Goal: Contribute content: Contribute content

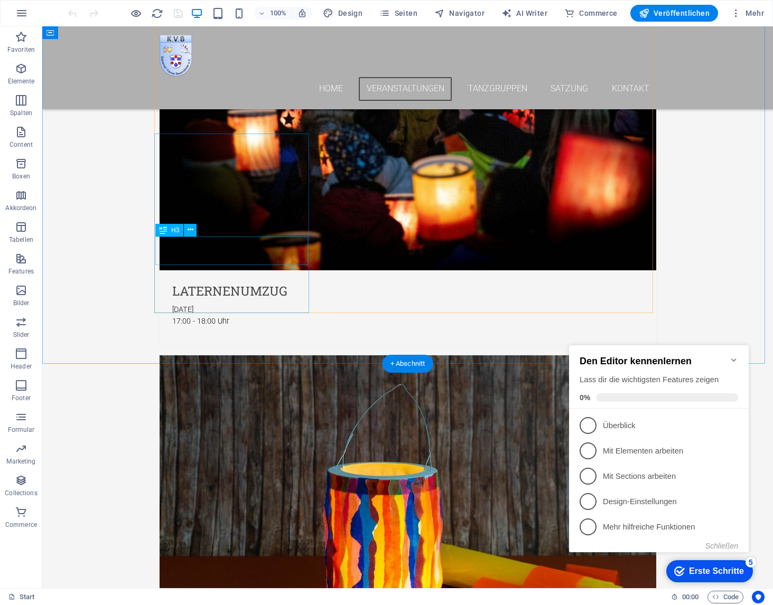
scroll to position [1022, 0]
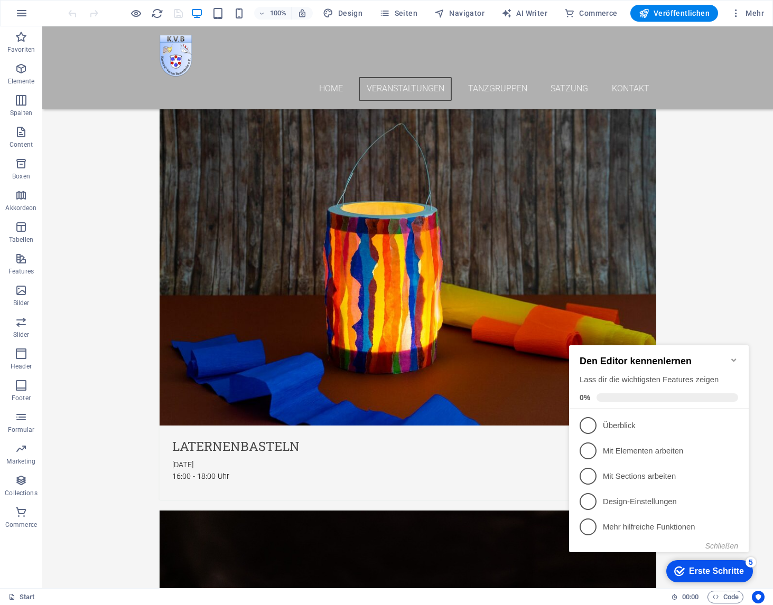
click at [736, 356] on icon "Minimize checklist" at bounding box center [733, 360] width 8 height 8
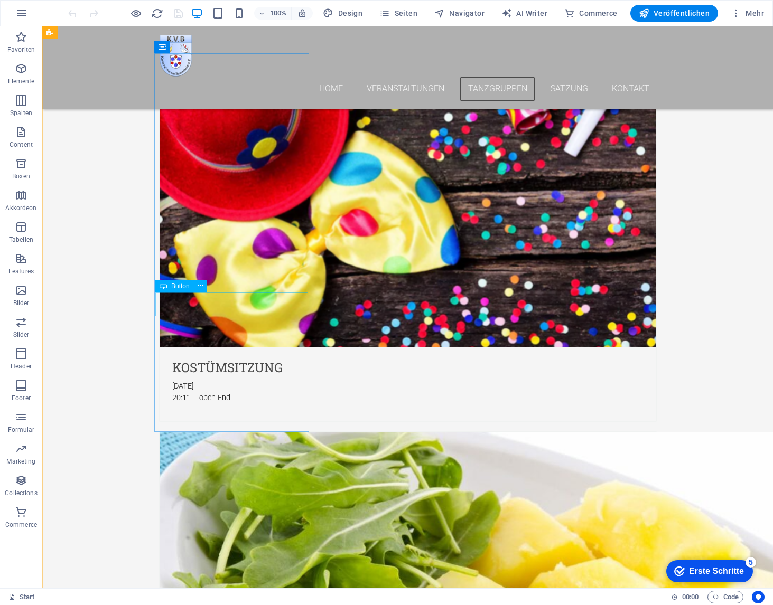
scroll to position [2337, 0]
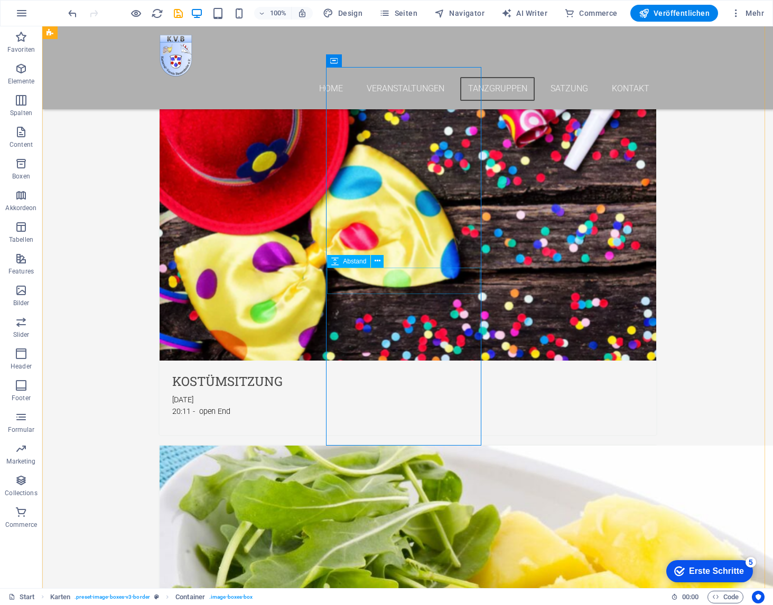
scroll to position [2330, 0]
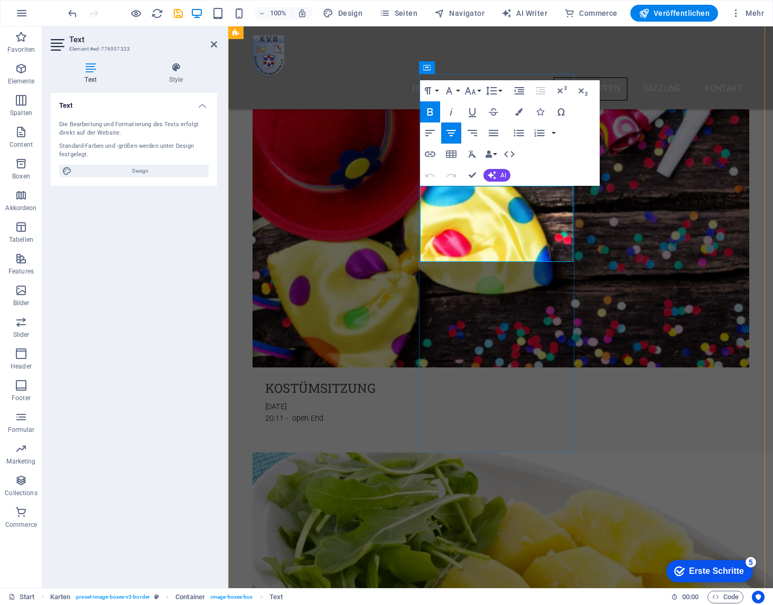
drag, startPoint x: 534, startPoint y: 230, endPoint x: 526, endPoint y: 230, distance: 8.4
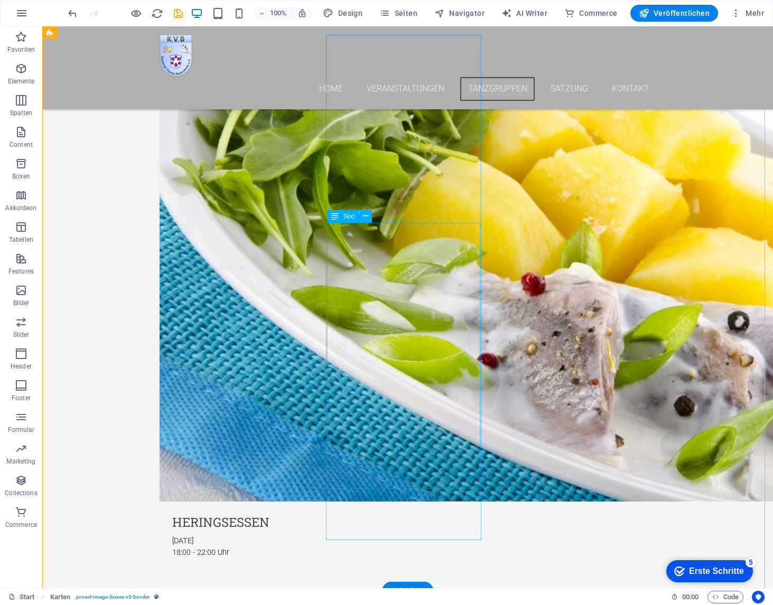
scroll to position [2655, 0]
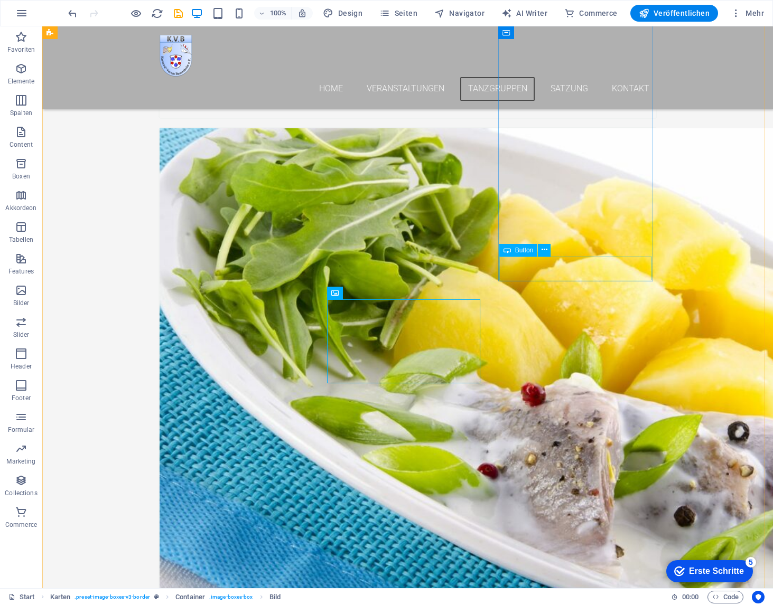
scroll to position [2502, 0]
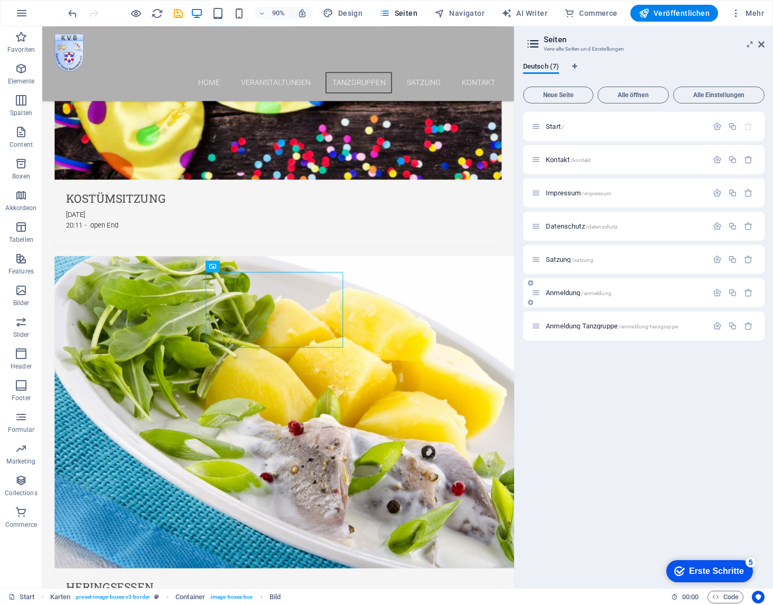
click at [561, 290] on span "Anmeldung /anmeldung" at bounding box center [578, 293] width 65 height 8
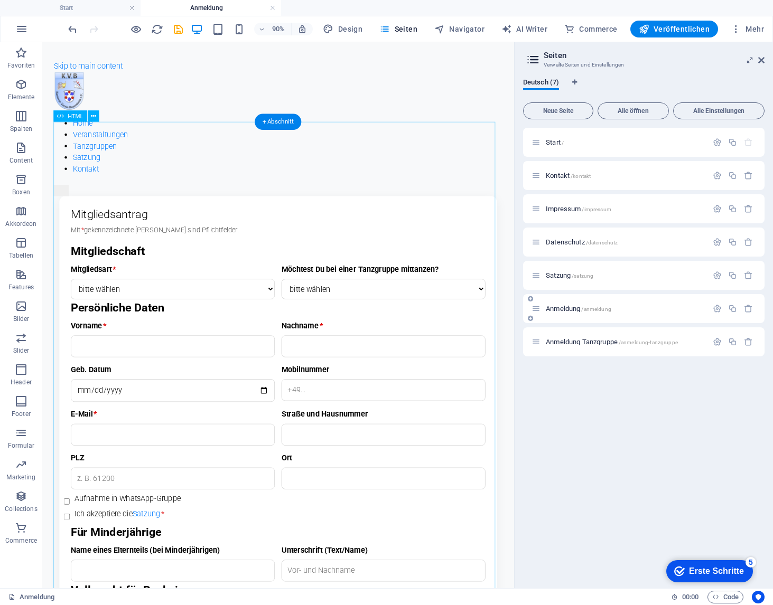
scroll to position [0, 0]
click at [220, 270] on div "Mitgliedsantrag – KV Bauernheim e.V. Mitgliedsantrag Mit * gekennzeichnete [PER…" at bounding box center [304, 537] width 499 height 649
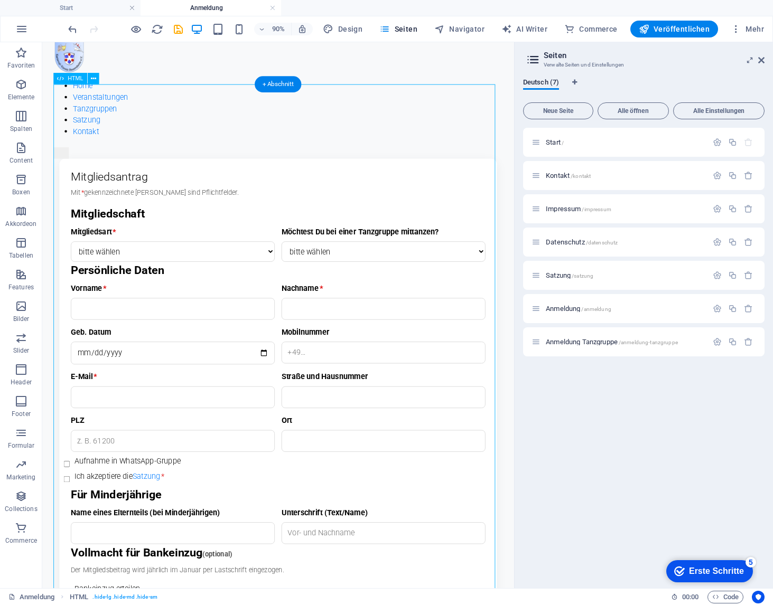
click at [211, 296] on div "Mitgliedsantrag – KV Bauernheim e.V. Mitgliedsantrag Mit * gekennzeichnete [PER…" at bounding box center [304, 496] width 499 height 649
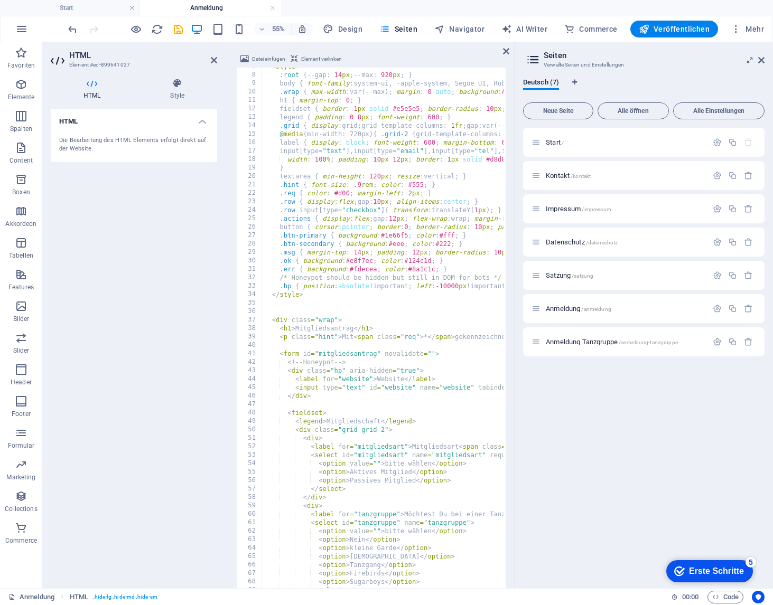
scroll to position [109, 0]
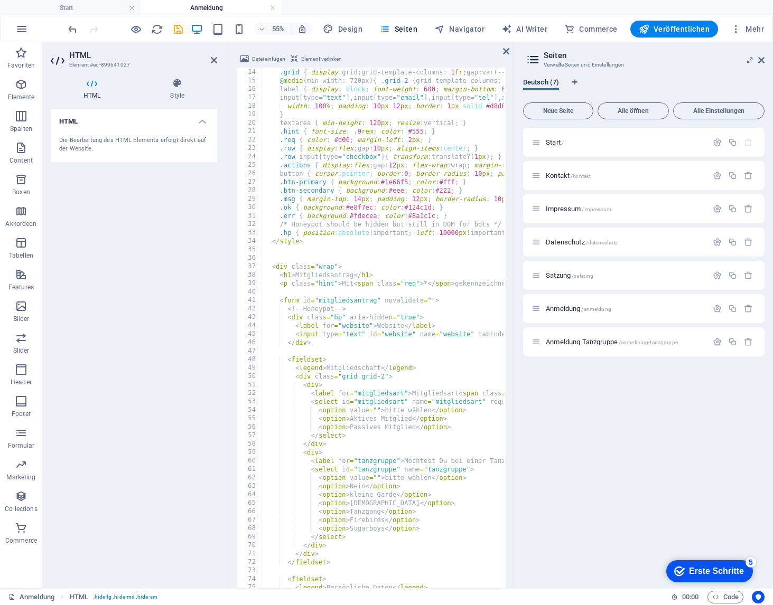
click at [334, 265] on div "legend { padding : 0 8 px ; font-weight : 600 ; } .grid { display : grid ; grid…" at bounding box center [698, 353] width 872 height 586
type textarea "<div class="wrap">"
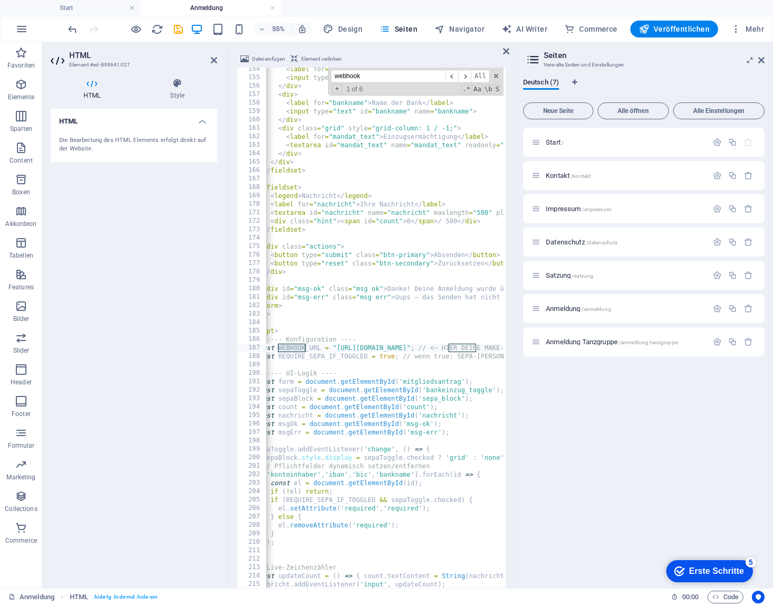
scroll to position [0, 0]
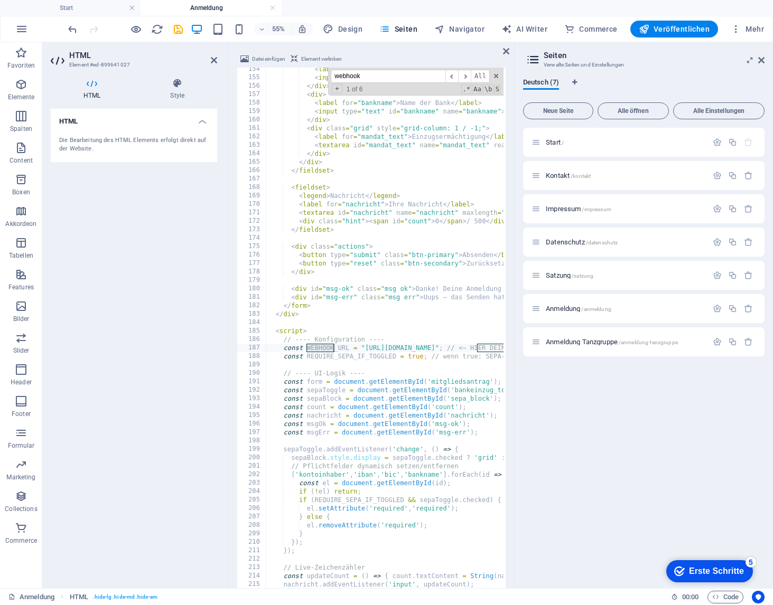
type input "webhook"
drag, startPoint x: 448, startPoint y: 345, endPoint x: 440, endPoint y: 347, distance: 8.2
click at [448, 345] on div "< label for = "bic" > BIC </ label > < input type = "text" id = "bic" name = "b…" at bounding box center [702, 358] width 872 height 586
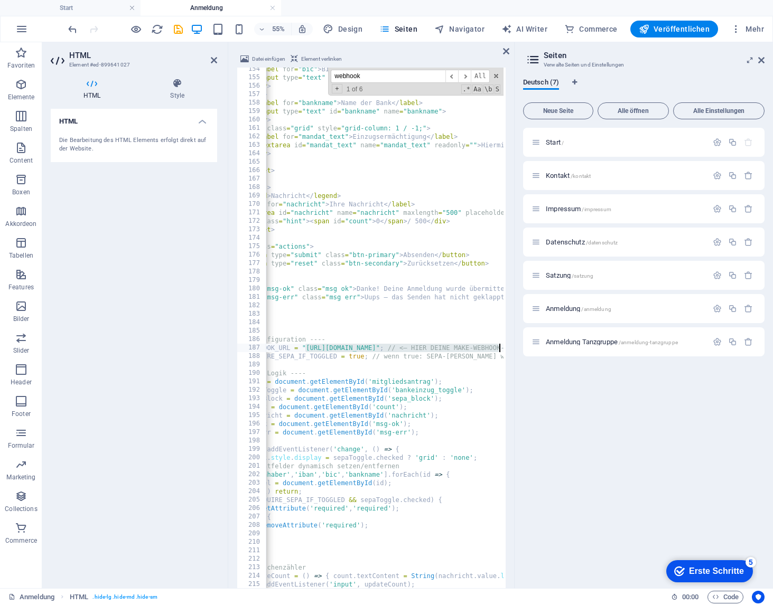
scroll to position [0, 71]
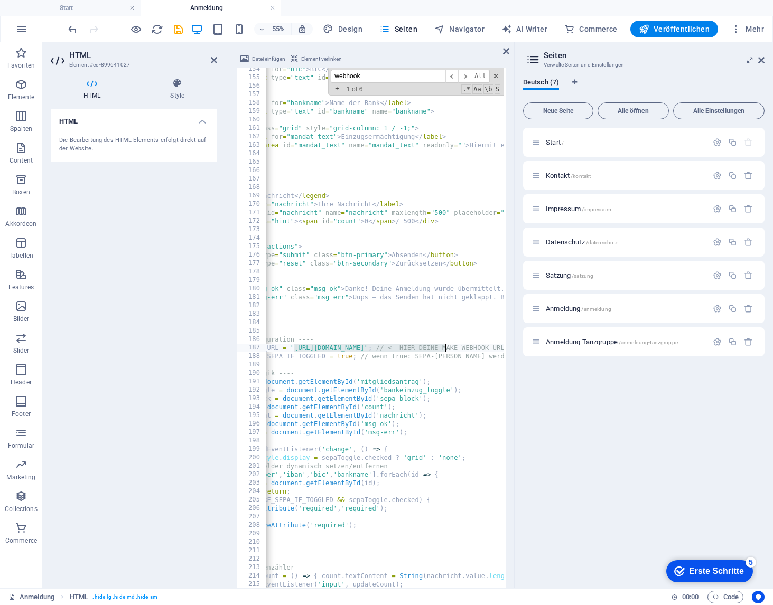
drag, startPoint x: 366, startPoint y: 347, endPoint x: 446, endPoint y: 349, distance: 79.8
click at [446, 349] on div "< label for = "bic" > BIC </ label > < input type = "text" id = "bic" name = "b…" at bounding box center [631, 358] width 872 height 586
paste textarea ".[DOMAIN_NAME][URL]"
type textarea "const WEBHOOK_URL = "[URL][DOMAIN_NAME]"; // <— HIER DEINE MAKE-WEBHOOK-URL EIN…"
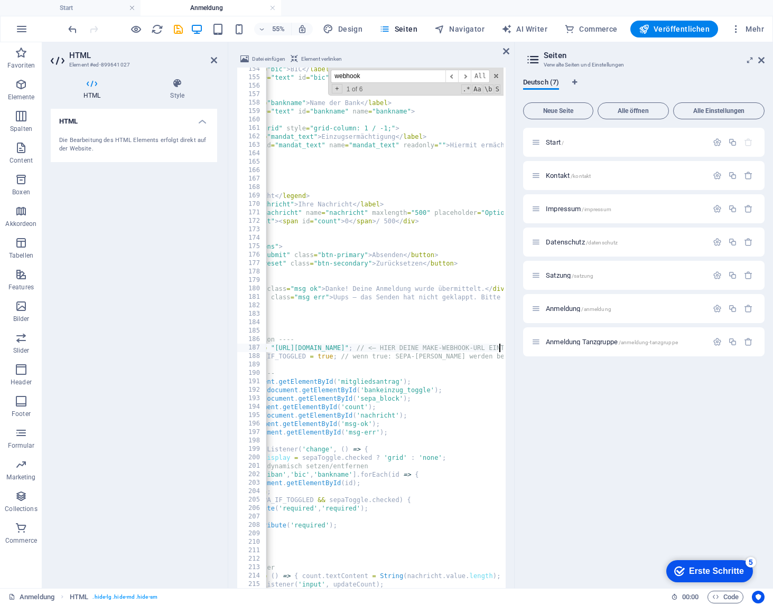
scroll to position [0, 90]
drag, startPoint x: 506, startPoint y: 49, endPoint x: 509, endPoint y: 85, distance: 36.0
click at [506, 49] on icon at bounding box center [506, 51] width 6 height 8
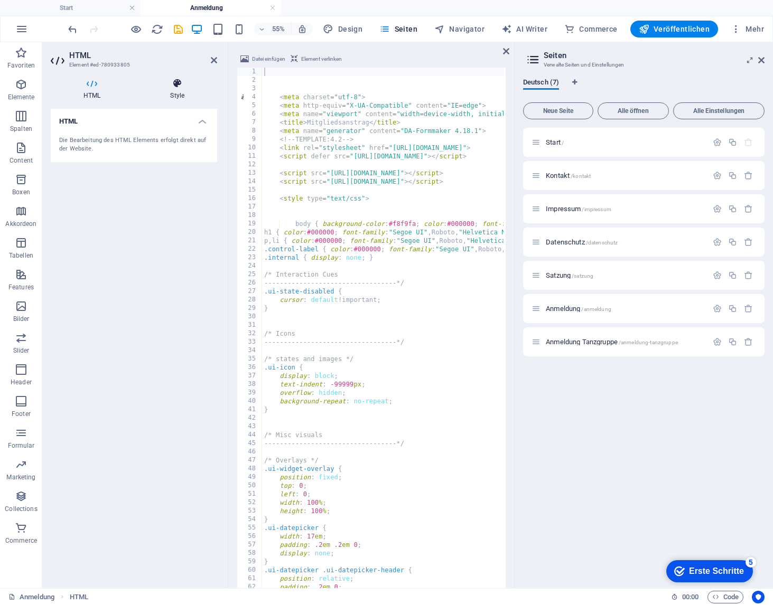
click at [185, 80] on icon at bounding box center [177, 83] width 80 height 11
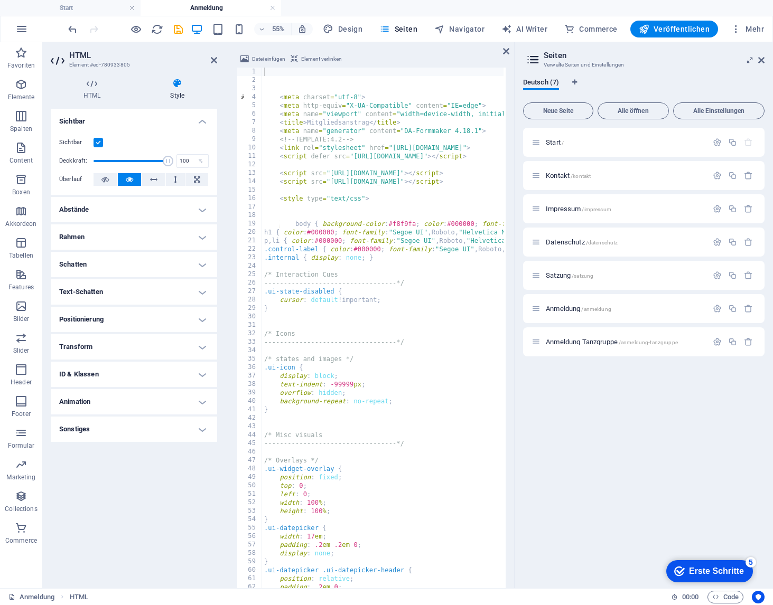
click at [100, 144] on label at bounding box center [98, 143] width 10 height 10
click at [0, 0] on input "Sichtbar" at bounding box center [0, 0] width 0 height 0
click at [501, 51] on div "Datei einfügen Element verlinken 1 2 3 4 5 6 7 8 9 10 11 12 13 14 15 16 17 18 1…" at bounding box center [371, 345] width 286 height 603
click at [505, 51] on icon at bounding box center [506, 51] width 6 height 8
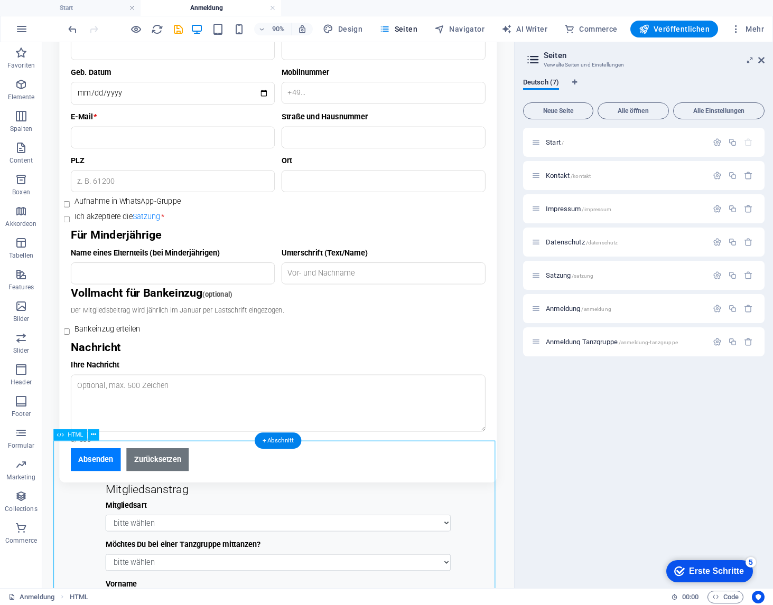
scroll to position [186, 0]
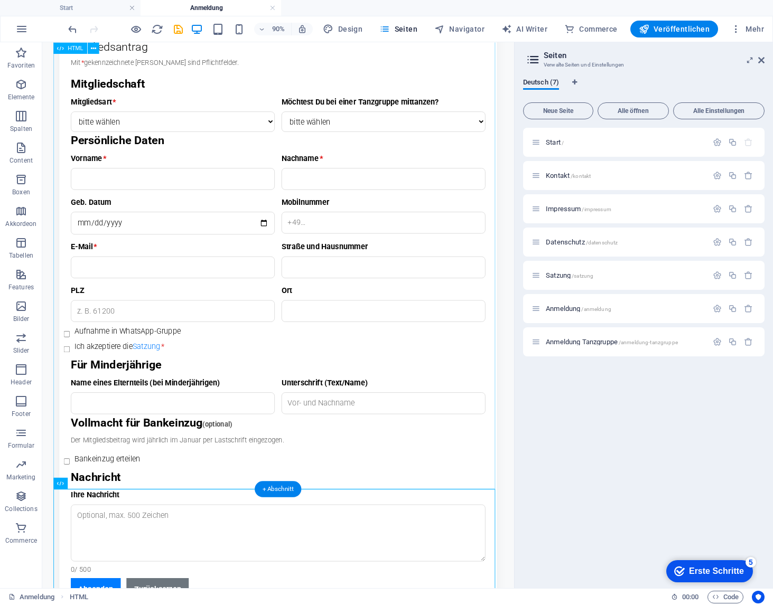
click at [274, 266] on div "Mitgliedsantrag – KV Bauernheim e.V. Mitgliedsantrag Mit * gekennzeichnete [PER…" at bounding box center [304, 351] width 499 height 649
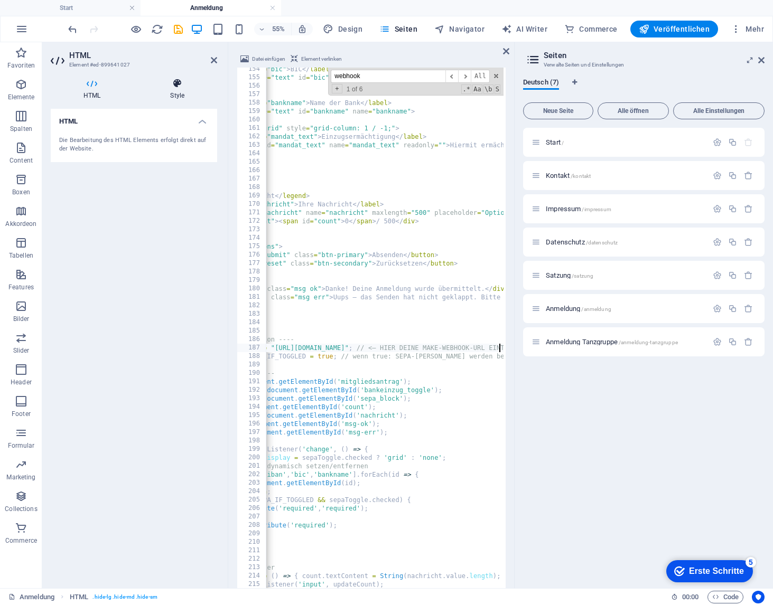
click at [181, 81] on icon at bounding box center [177, 83] width 80 height 11
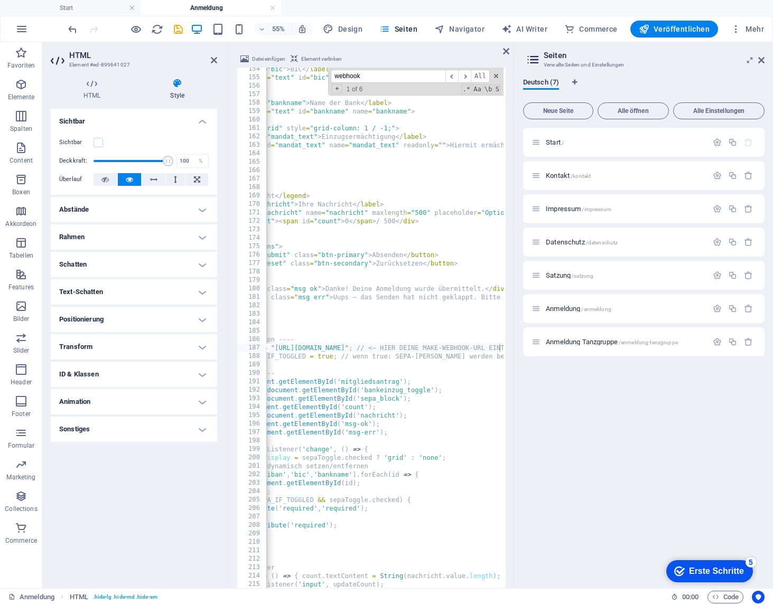
click at [104, 145] on div "Sichtbar" at bounding box center [133, 142] width 149 height 13
click at [100, 144] on label at bounding box center [98, 143] width 10 height 10
click at [0, 0] on input "Sichtbar" at bounding box center [0, 0] width 0 height 0
click at [505, 50] on icon at bounding box center [506, 51] width 6 height 8
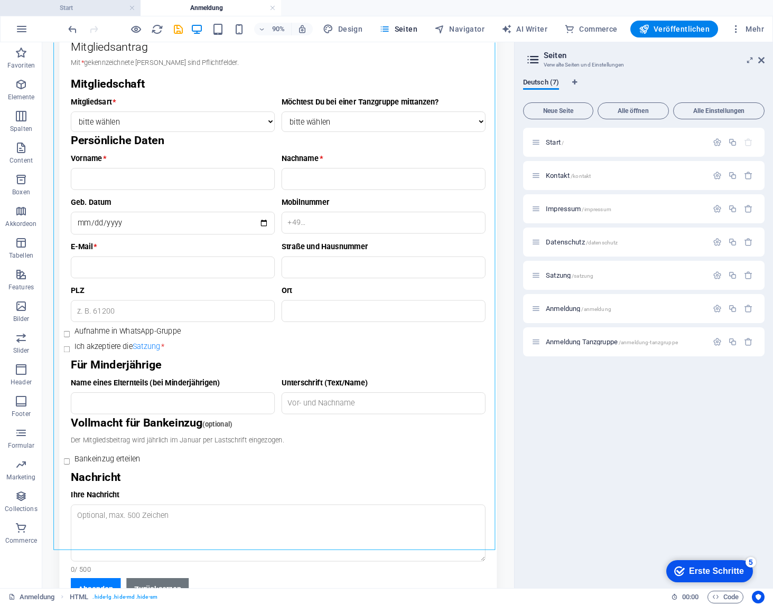
click at [75, 12] on h4 "Start" at bounding box center [70, 8] width 140 height 12
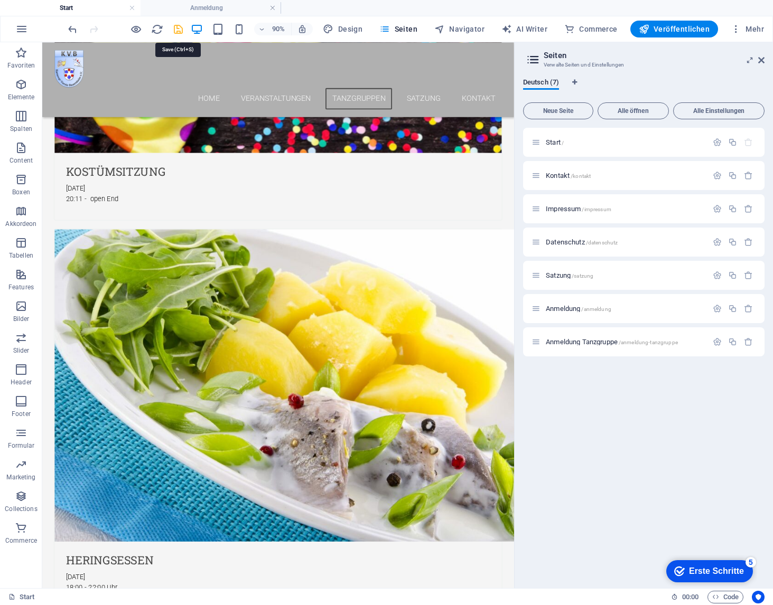
click at [0, 0] on icon "save" at bounding box center [0, 0] width 0 height 0
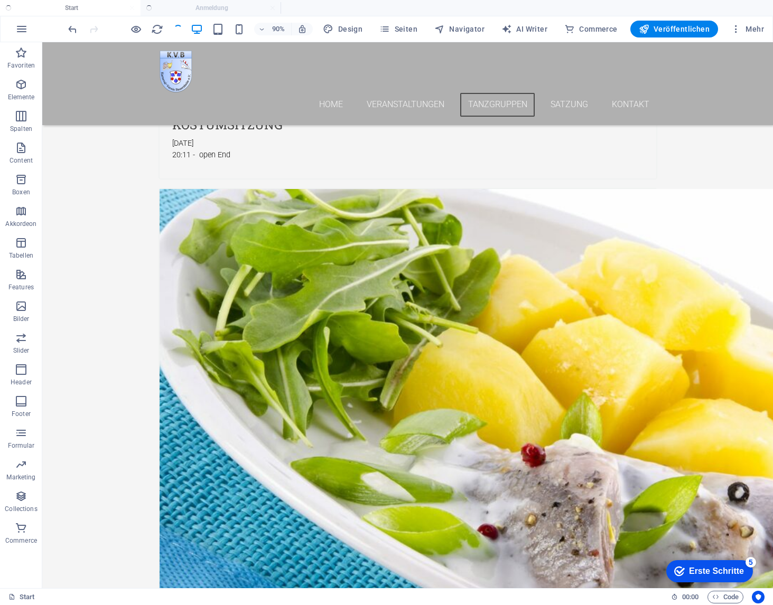
scroll to position [2533, 0]
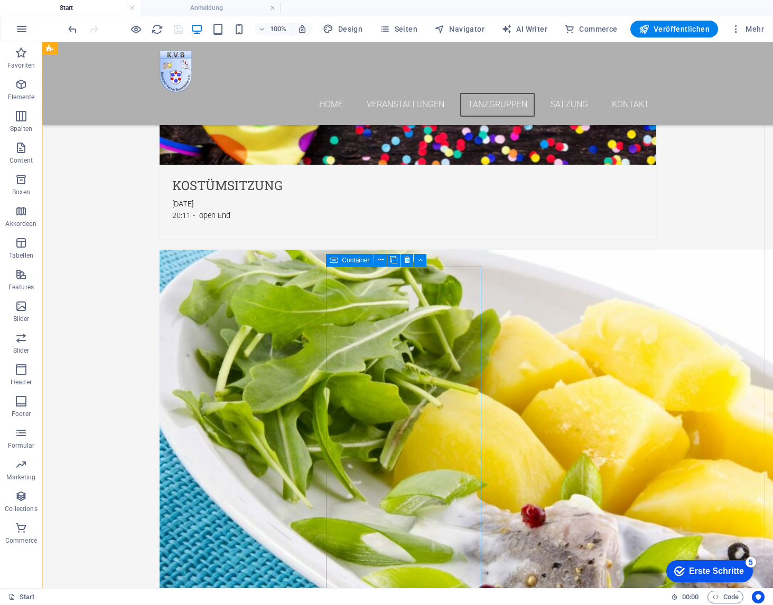
click at [337, 261] on div "Container" at bounding box center [350, 260] width 48 height 13
click at [380, 260] on icon at bounding box center [381, 260] width 6 height 11
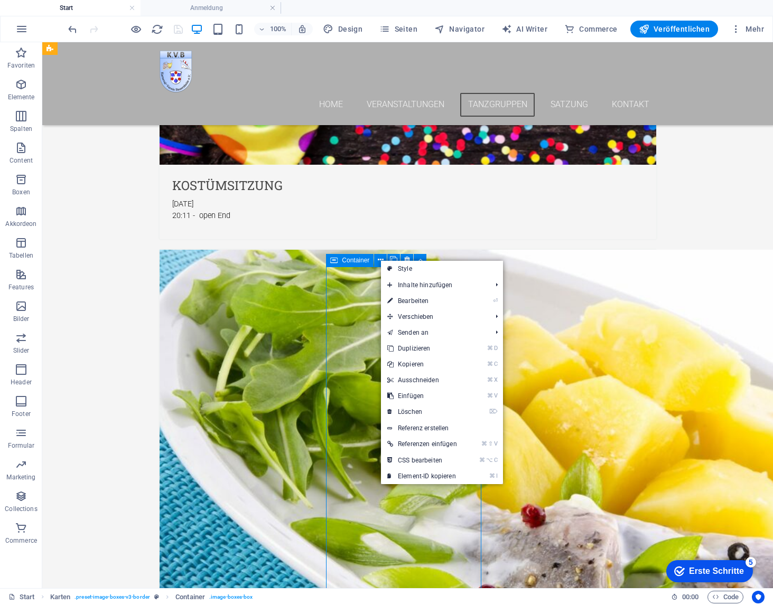
click at [364, 260] on span "Container" at bounding box center [355, 260] width 27 height 6
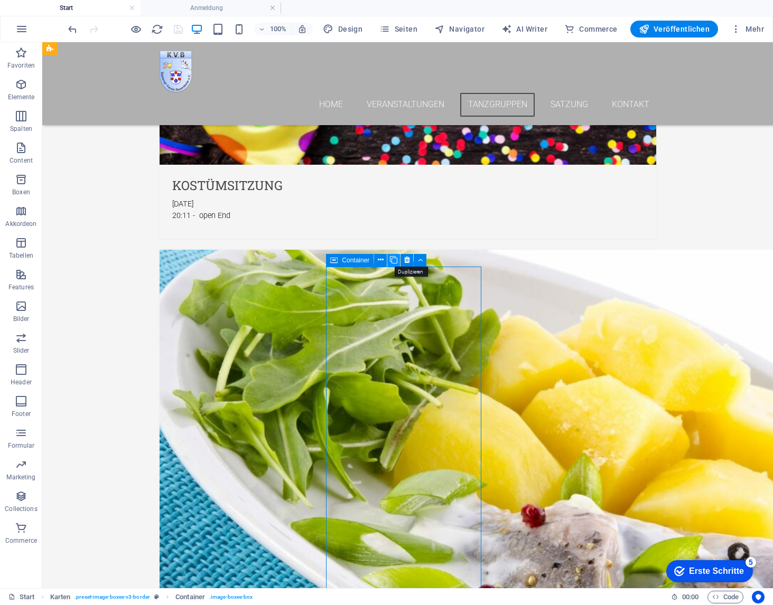
click at [396, 259] on icon at bounding box center [393, 260] width 7 height 11
select select "px"
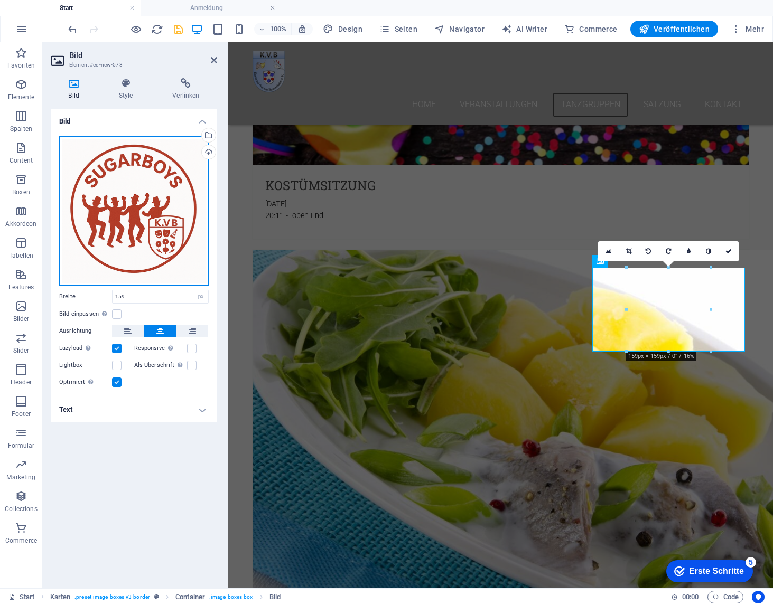
click at [160, 192] on div "Ziehe Dateien zum Hochladen hierher oder klicke hier, um aus Dateien oder koste…" at bounding box center [133, 210] width 149 height 149
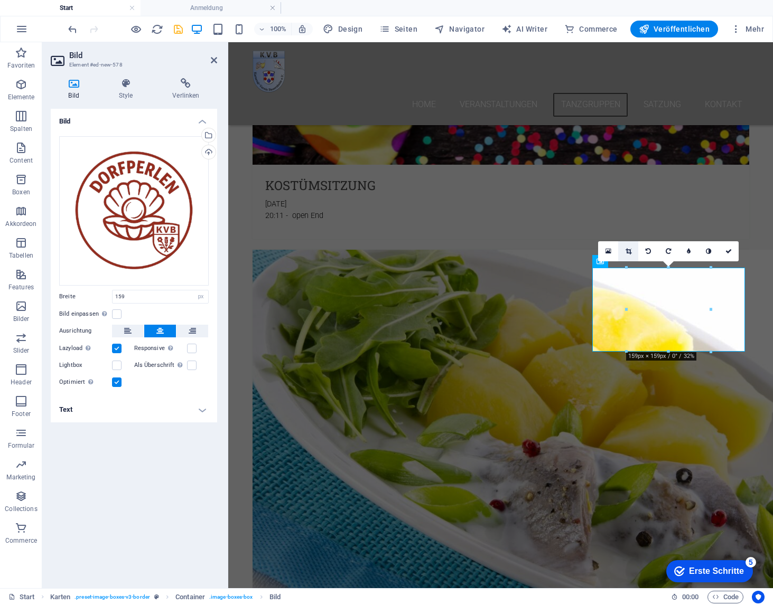
click at [629, 249] on icon at bounding box center [628, 251] width 6 height 6
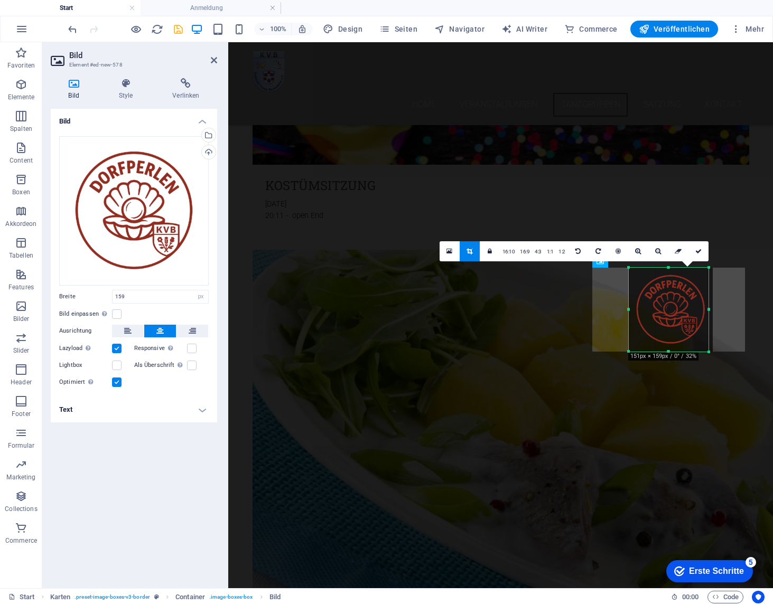
click at [707, 310] on div at bounding box center [709, 310] width 4 height 84
click at [633, 311] on div "180 170 160 150 140 130 120 110 100 90 80 70 60 50 40 30 20 10 0 -10 -20 -30 -4…" at bounding box center [669, 310] width 76 height 84
drag, startPoint x: 666, startPoint y: 349, endPoint x: 667, endPoint y: 344, distance: 5.3
click at [667, 344] on div "180 170 160 150 140 130 120 110 100 90 80 70 60 50 40 30 20 10 0 -10 -20 -30 -4…" at bounding box center [669, 307] width 76 height 79
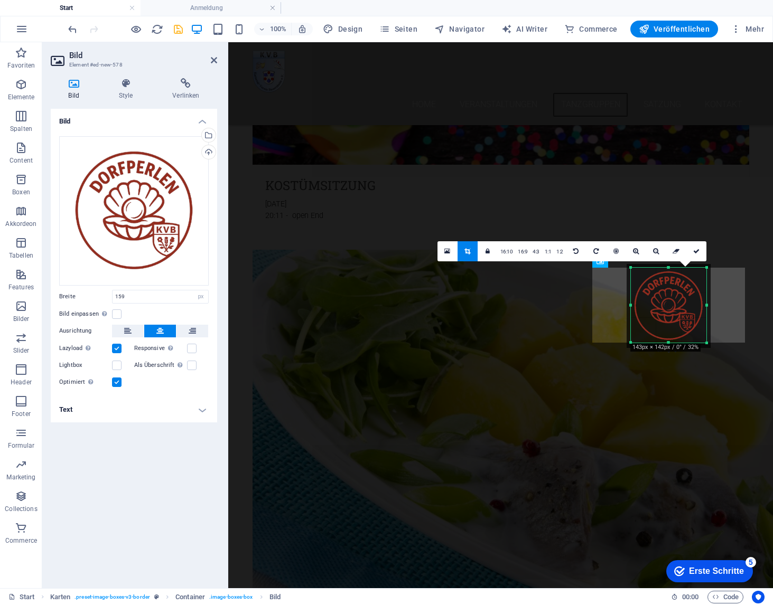
click at [669, 271] on div "180 170 160 150 140 130 120 110 100 90 80 70 60 50 40 30 20 10 0 -10 -20 -30 -4…" at bounding box center [669, 305] width 76 height 75
click at [695, 249] on icon at bounding box center [696, 251] width 6 height 6
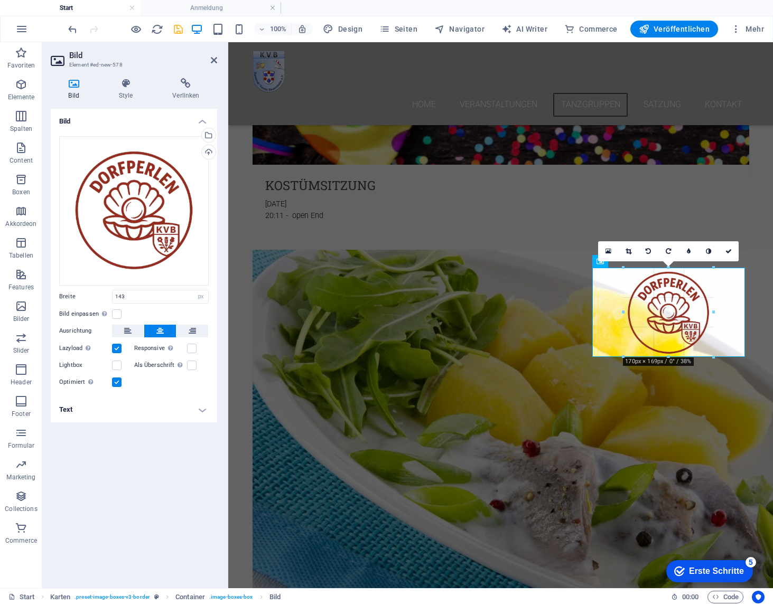
drag, startPoint x: 704, startPoint y: 342, endPoint x: 716, endPoint y: 356, distance: 18.4
type input "170"
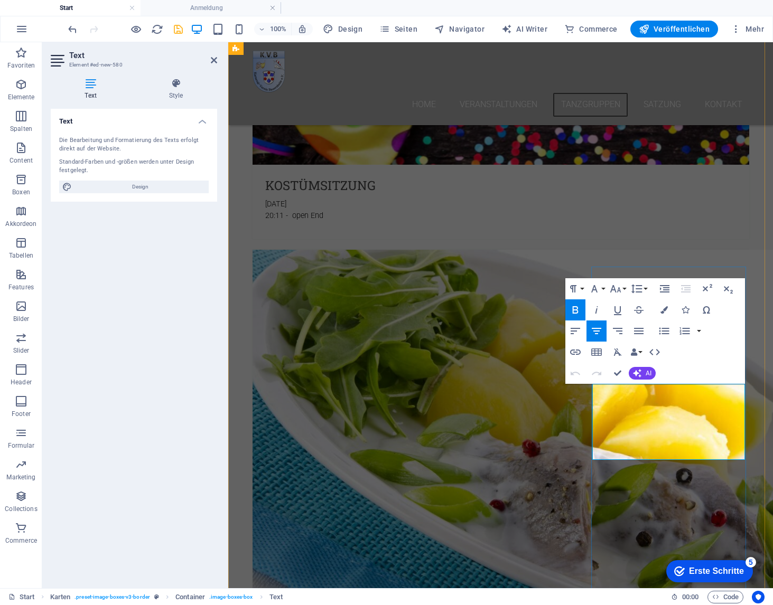
drag, startPoint x: 726, startPoint y: 402, endPoint x: 614, endPoint y: 400, distance: 112.5
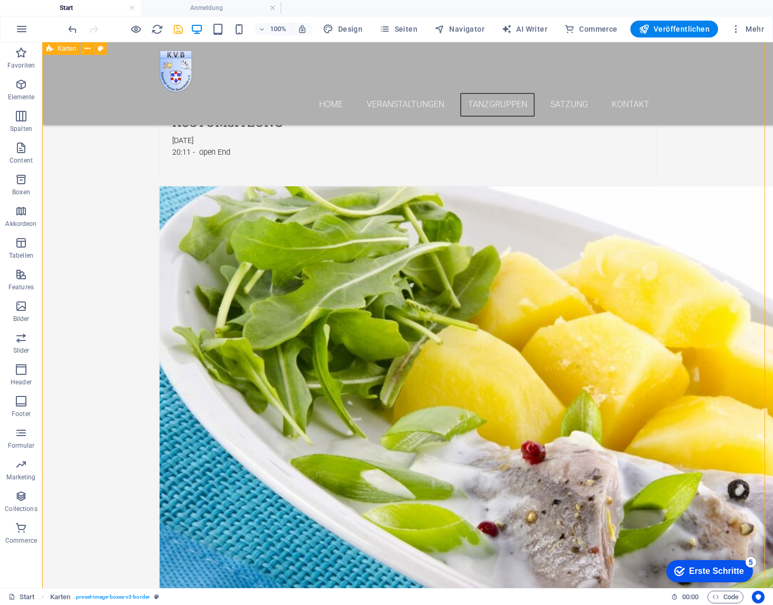
scroll to position [2642, 0]
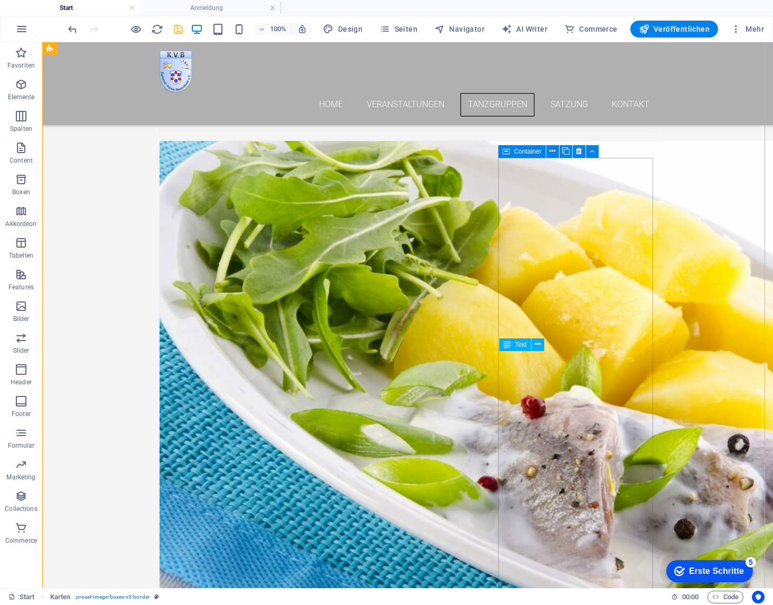
scroll to position [2736, 0]
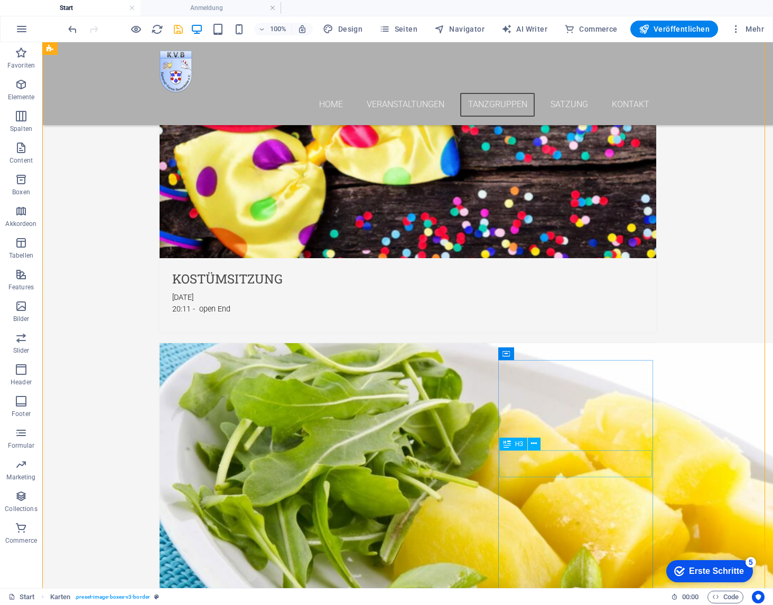
scroll to position [2404, 0]
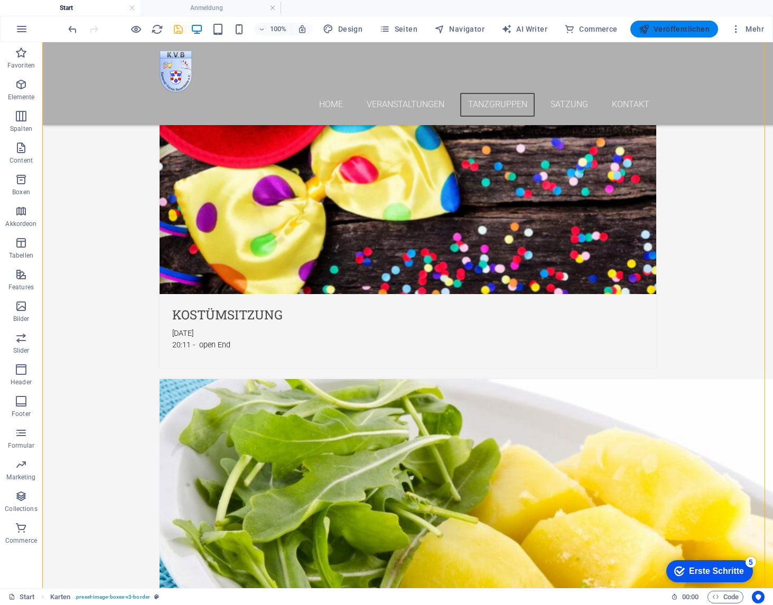
click at [682, 34] on button "Veröffentlichen" at bounding box center [674, 29] width 88 height 17
